Goal: Task Accomplishment & Management: Use online tool/utility

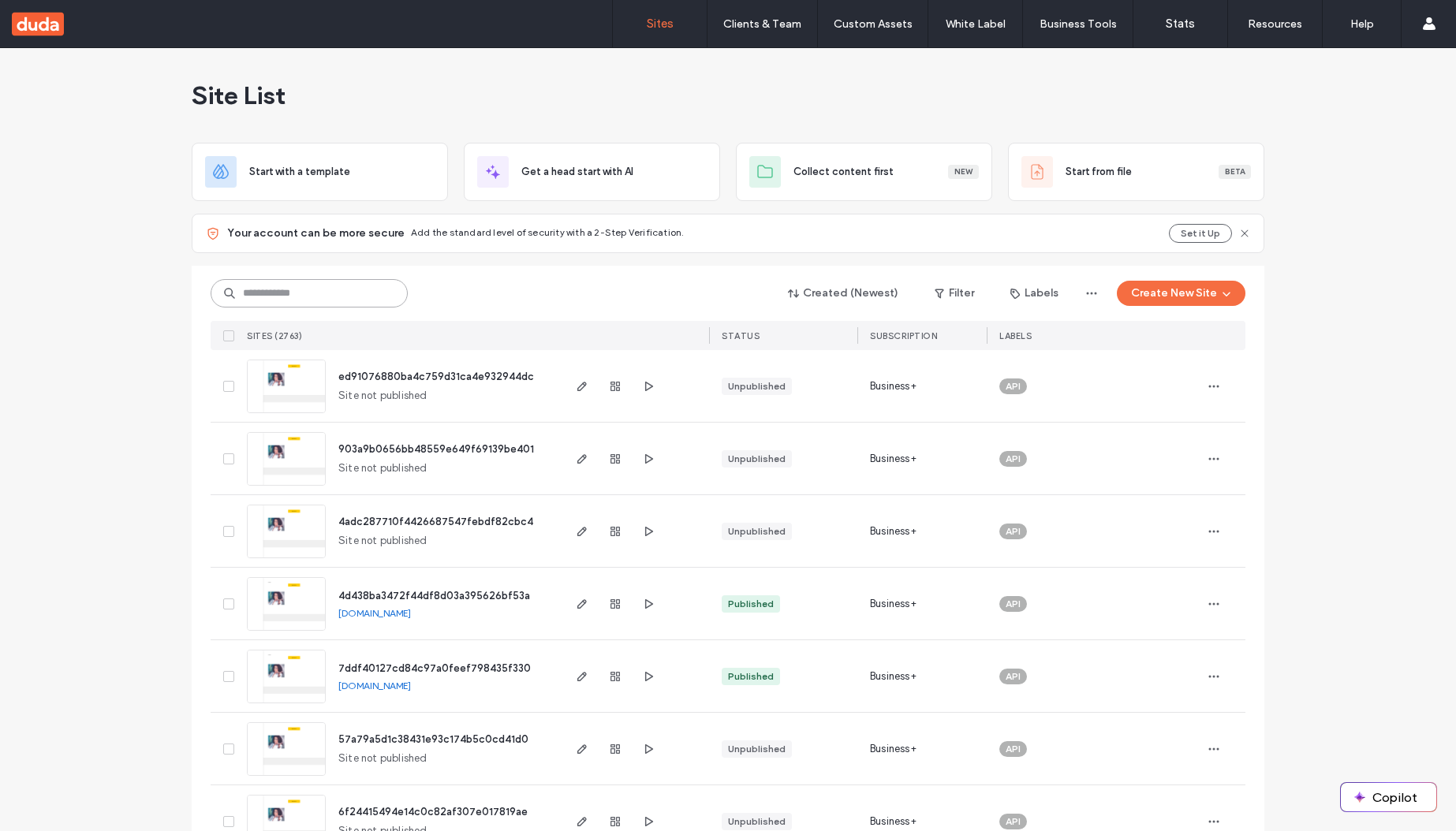
click at [297, 296] on input at bounding box center [309, 293] width 197 height 28
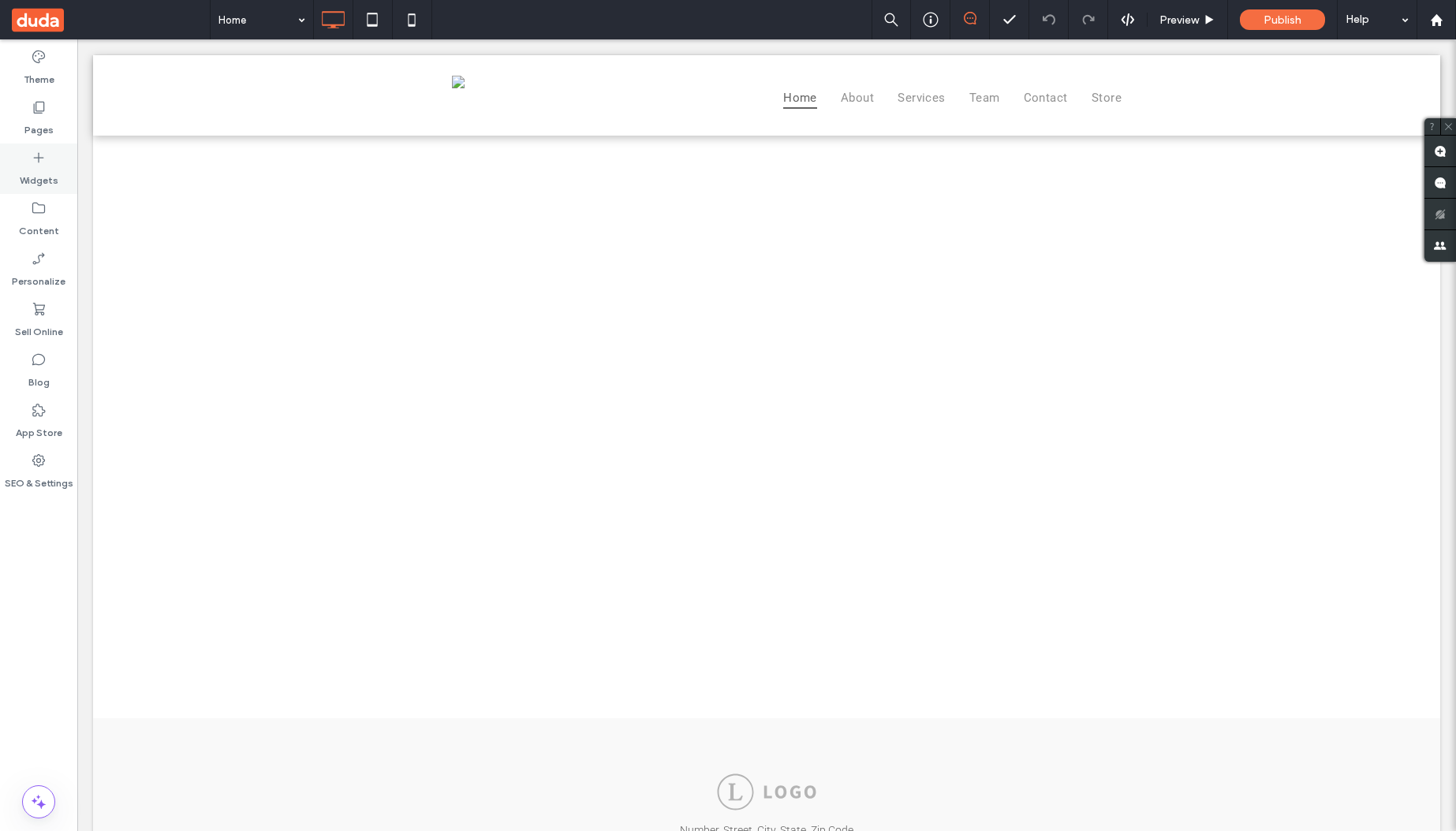
click at [40, 162] on icon at bounding box center [39, 157] width 15 height 15
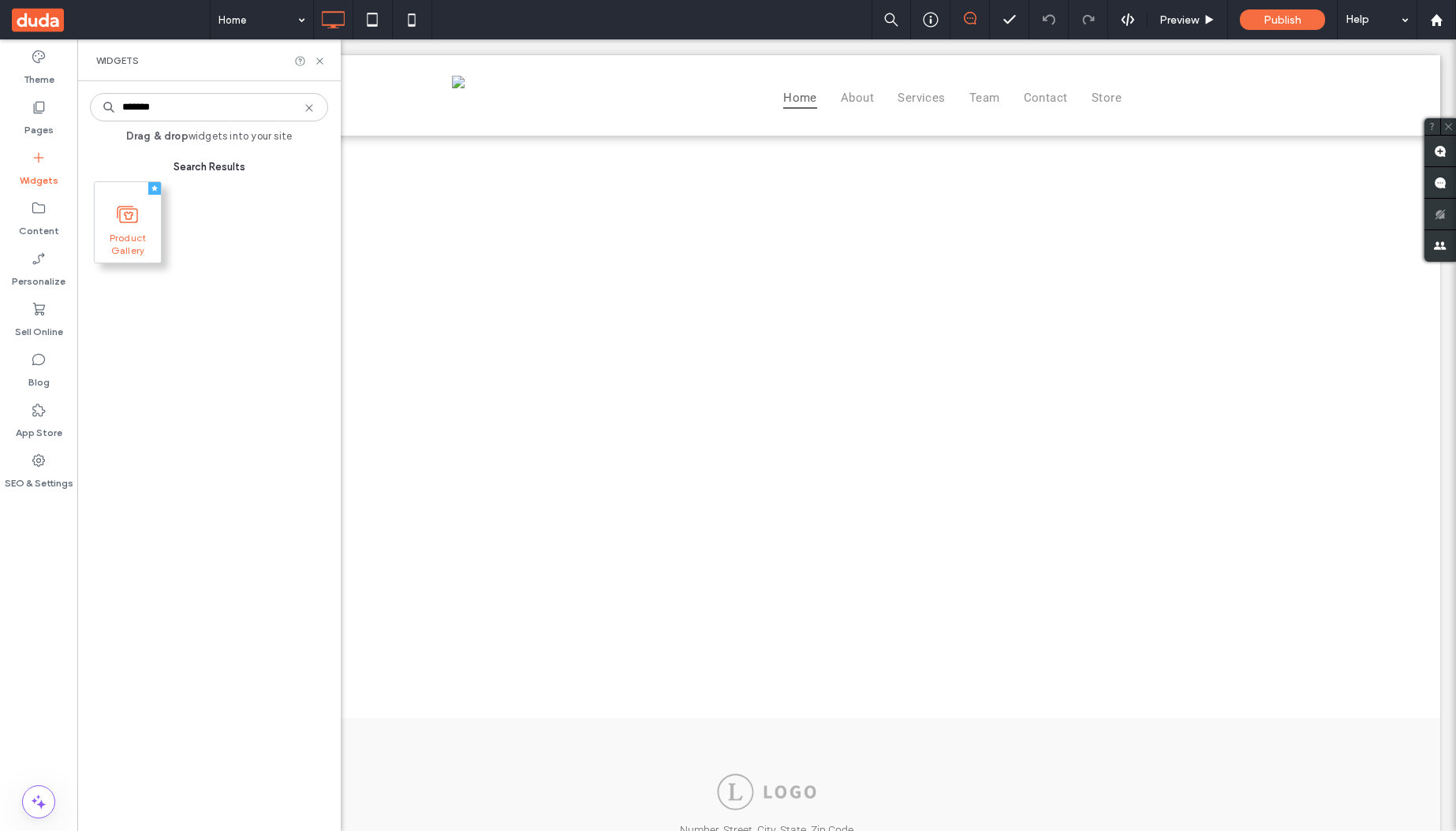
type input "*******"
click at [122, 226] on span at bounding box center [127, 214] width 66 height 35
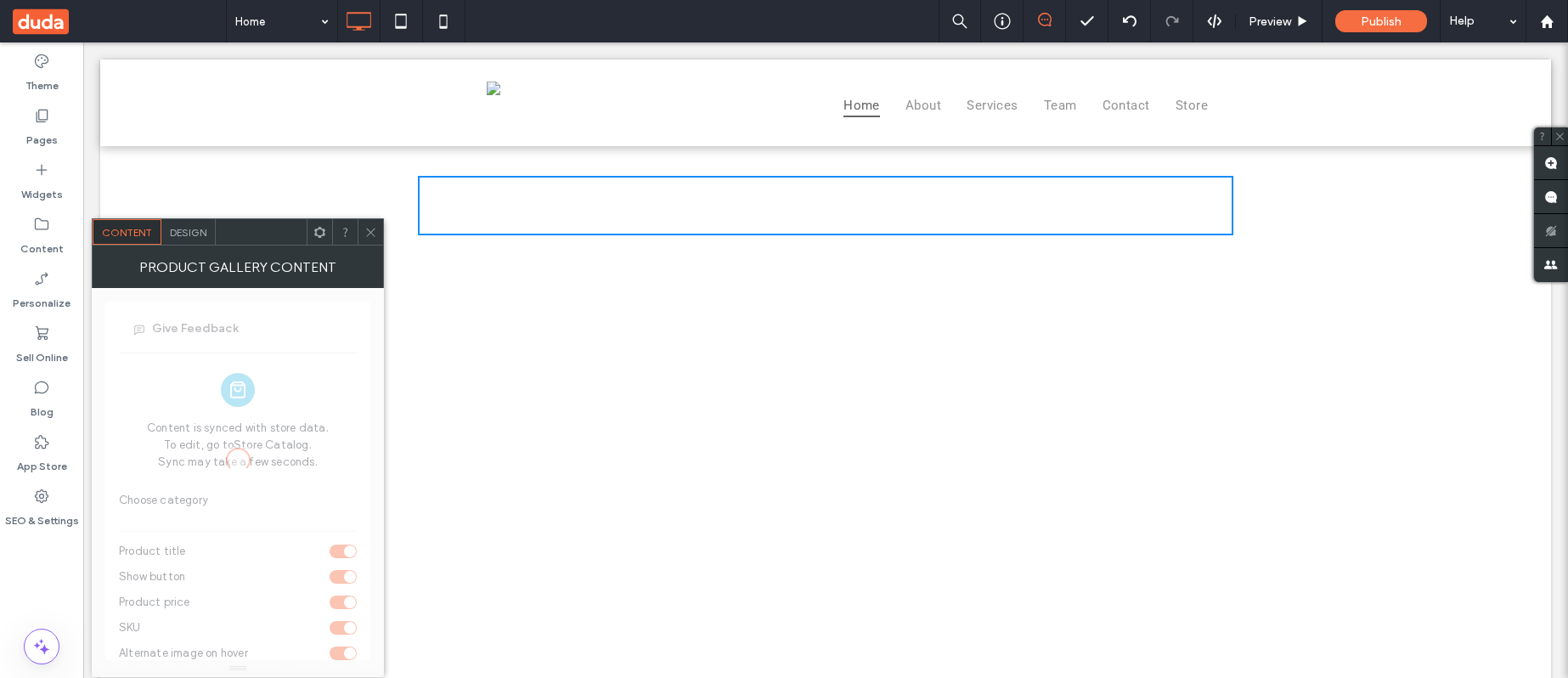
click at [369, 231] on use at bounding box center [370, 232] width 8 height 8
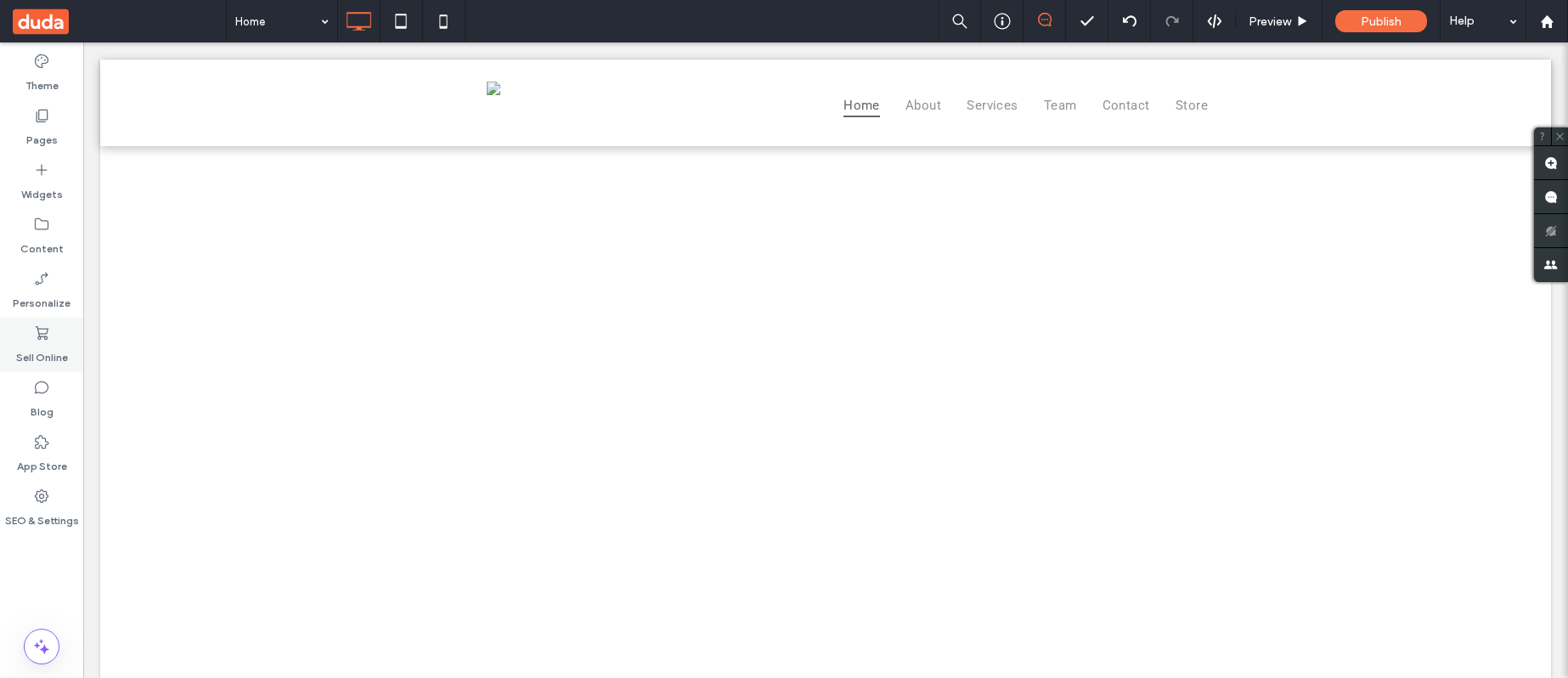
click at [36, 341] on icon at bounding box center [42, 333] width 17 height 17
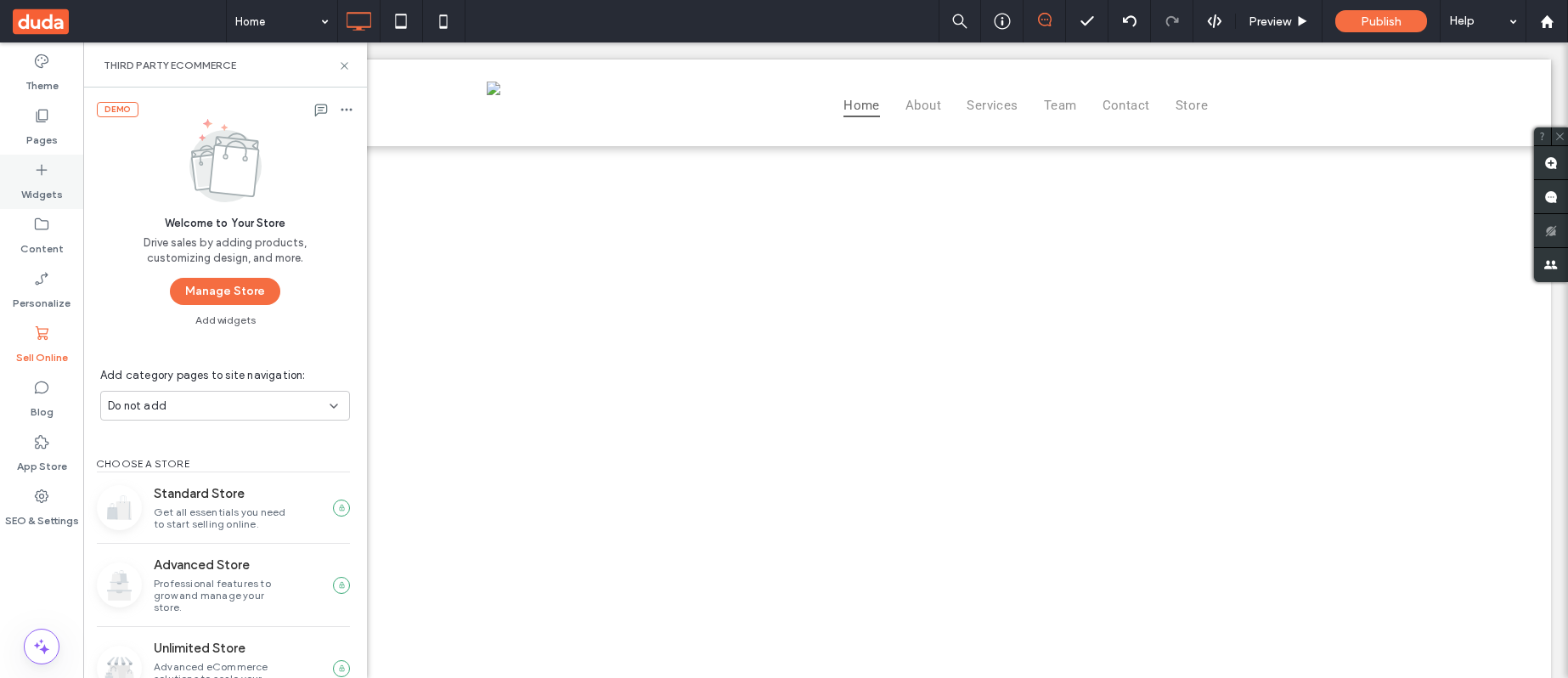
click at [40, 180] on label "Widgets" at bounding box center [42, 191] width 42 height 24
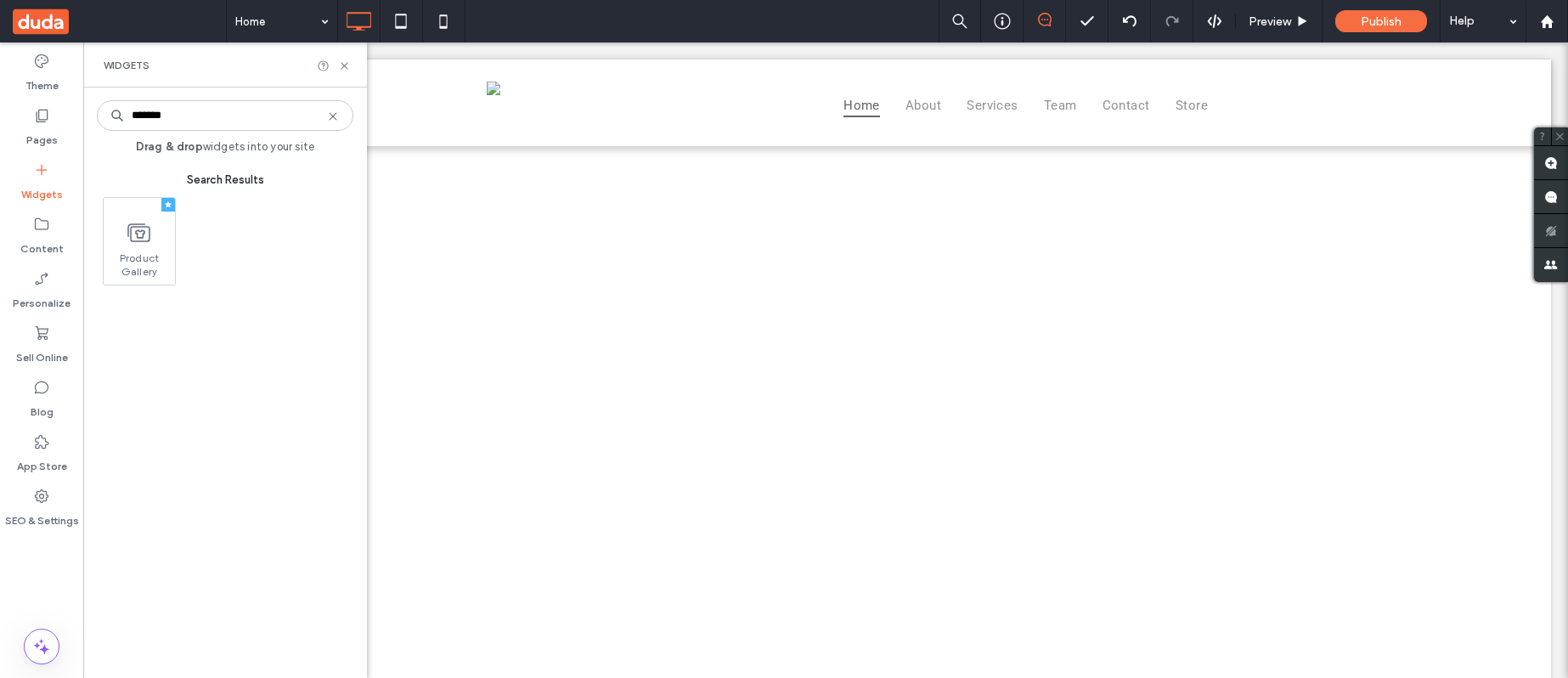
type input "*******"
click at [148, 245] on span at bounding box center [137, 231] width 71 height 38
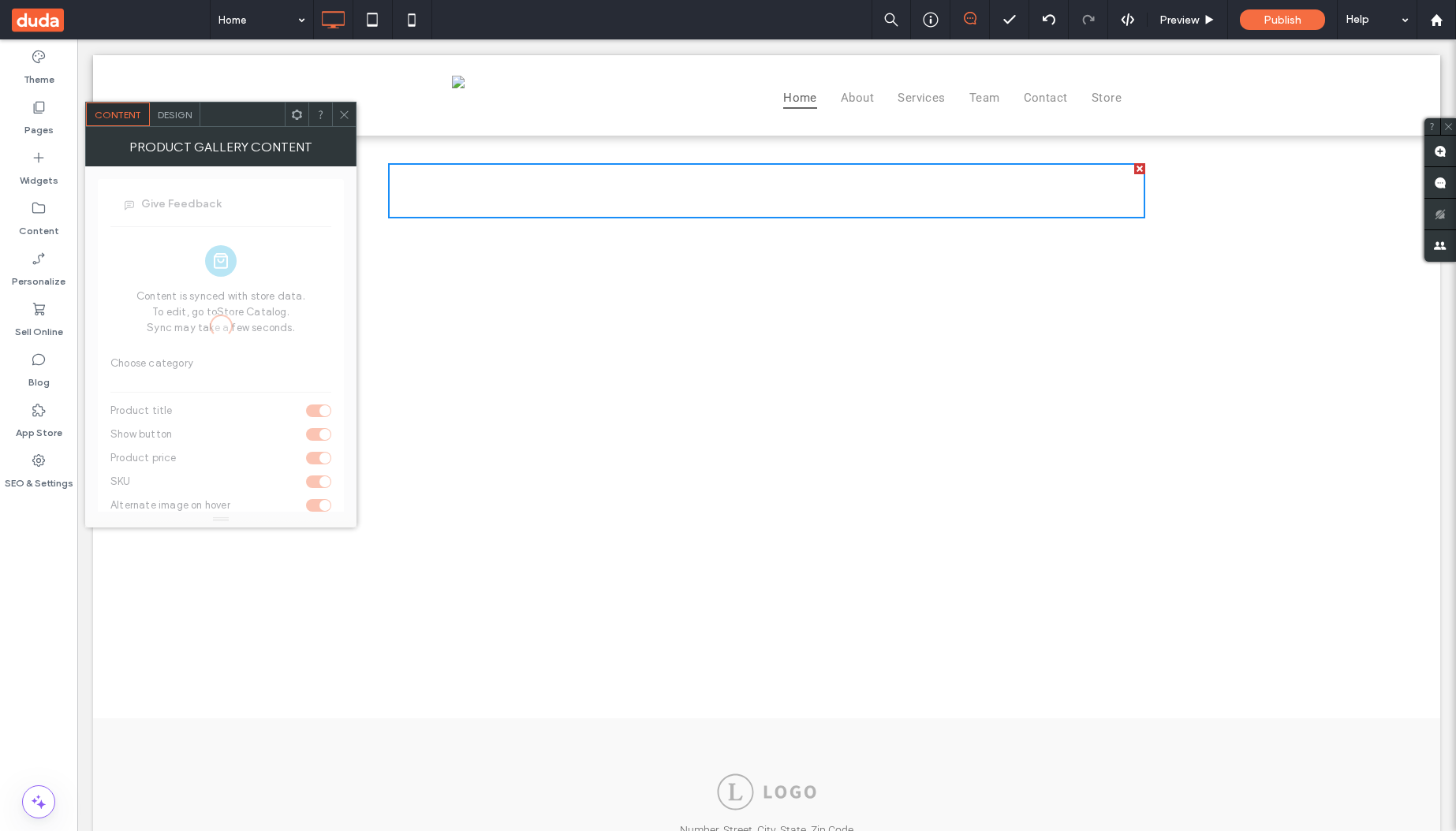
click at [343, 114] on use at bounding box center [344, 113] width 8 height 8
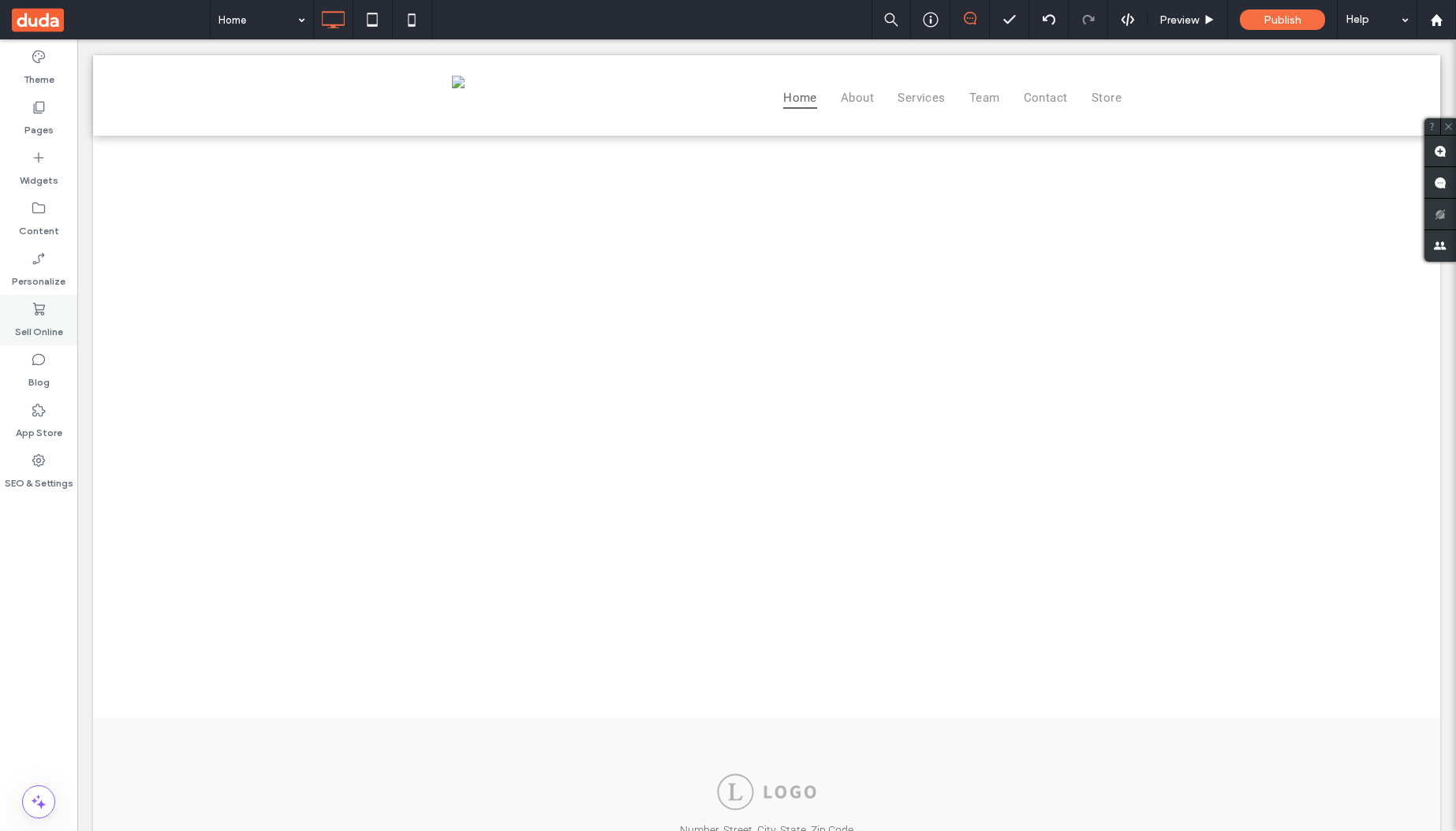
click at [42, 323] on label "Sell Online" at bounding box center [39, 328] width 48 height 22
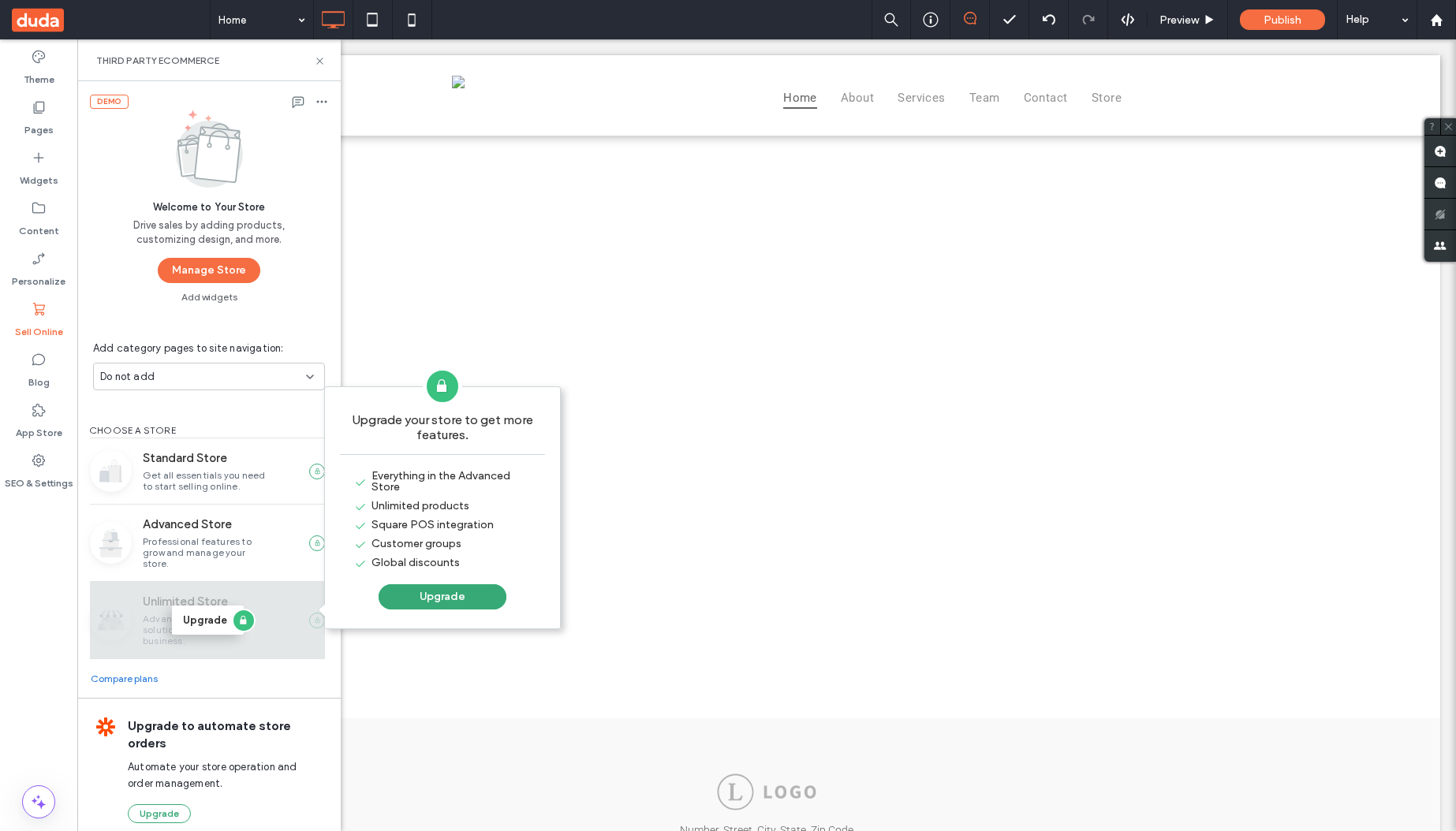
scroll to position [2, 0]
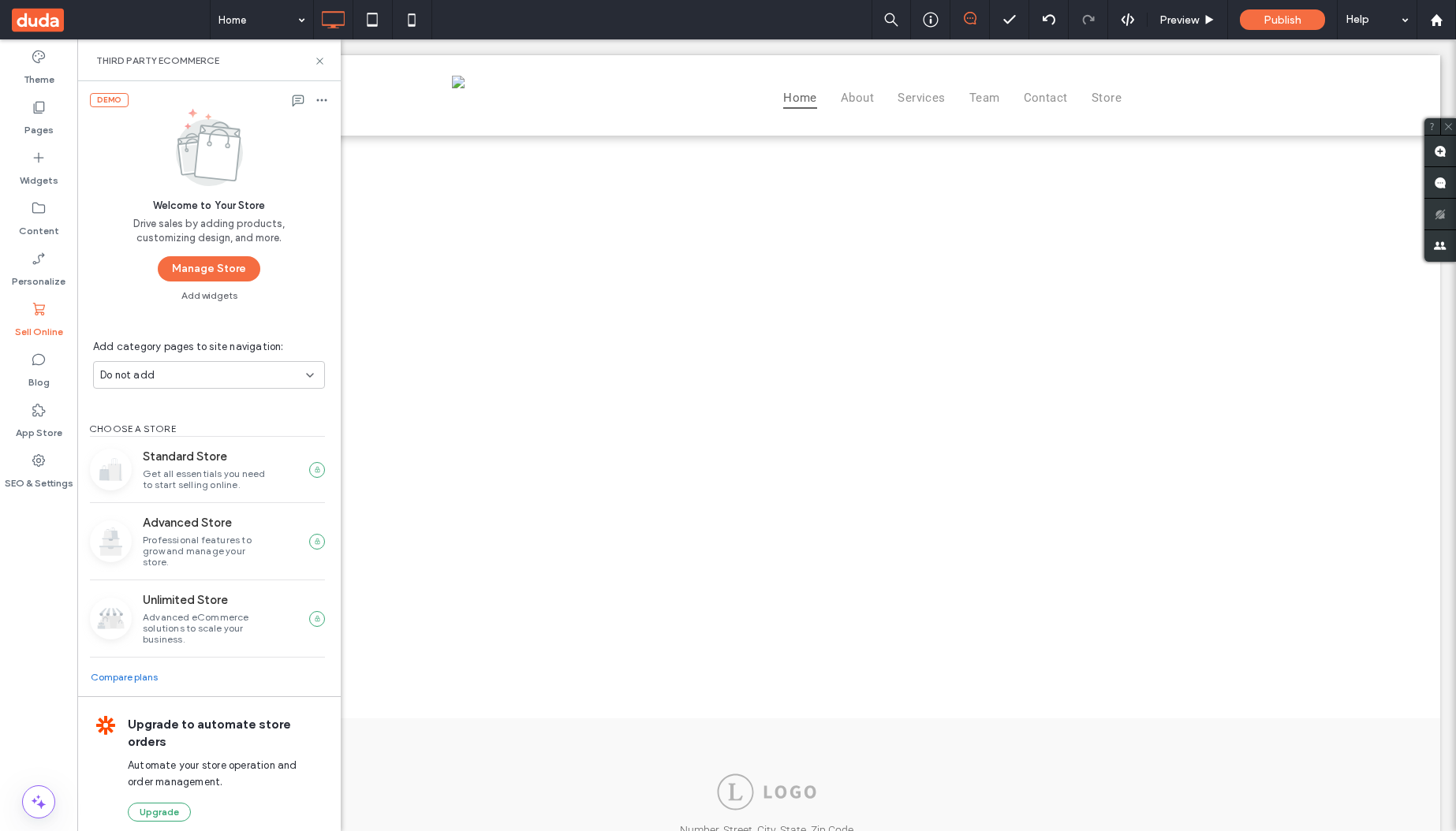
click at [234, 377] on div "Do not add" at bounding box center [204, 376] width 206 height 15
click at [311, 307] on div "DEMO Welcome to Your Store Drive sales by adding products, customizing design, …" at bounding box center [209, 461] width 264 height 761
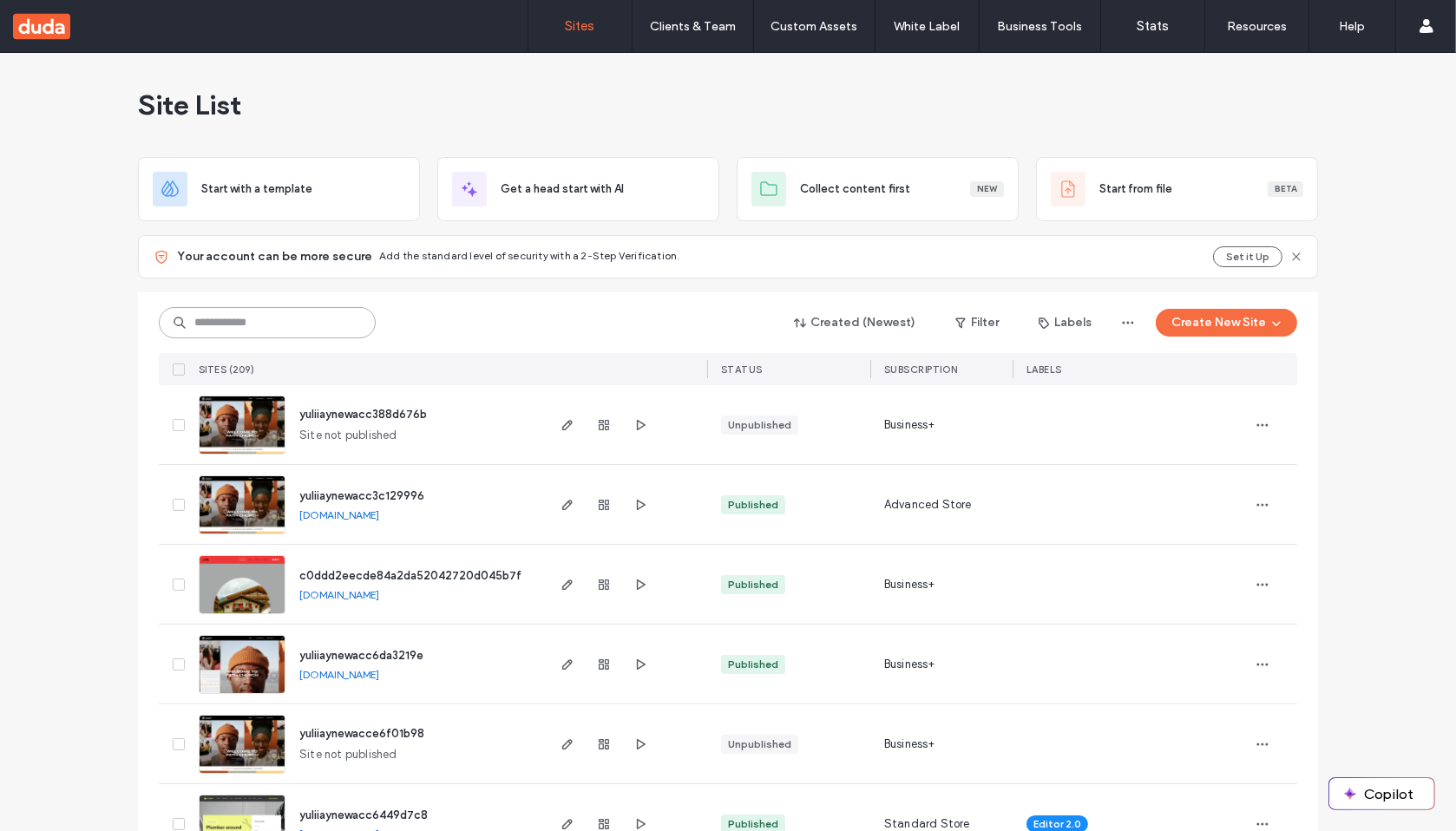
click at [269, 316] on input at bounding box center [267, 322] width 217 height 31
